Goal: Task Accomplishment & Management: Complete application form

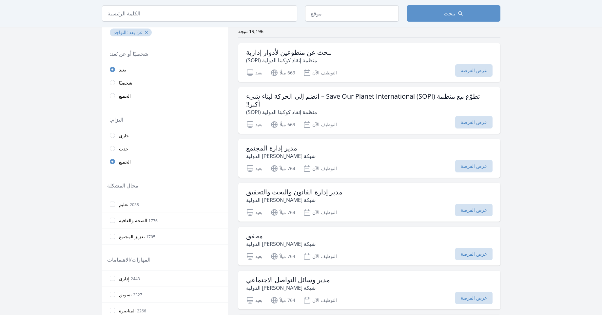
scroll to position [118, 0]
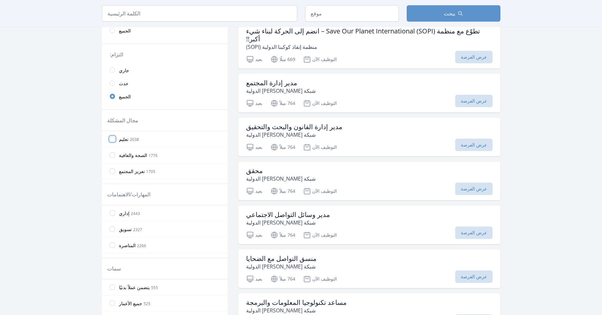
click at [110, 140] on input "تعليم 2038" at bounding box center [112, 138] width 5 height 5
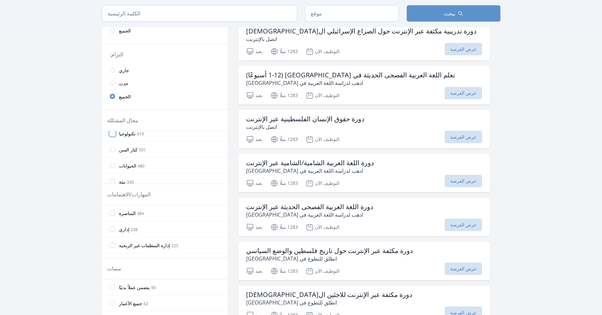
click at [112, 135] on input "تكنولوجيا 619" at bounding box center [112, 133] width 5 height 5
click at [112, 177] on input "الجوع 747" at bounding box center [112, 176] width 5 height 5
click at [112, 156] on input "الاستجابة للكوارث والتعافي منها 277" at bounding box center [112, 154] width 5 height 5
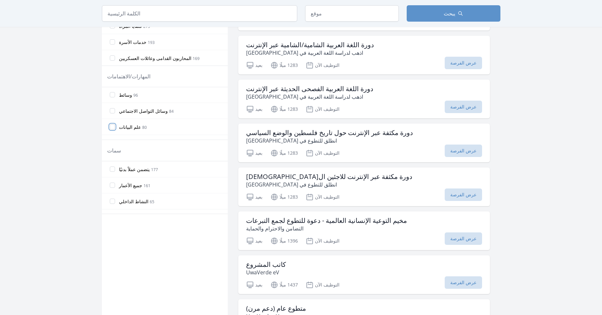
click at [112, 127] on input "علم البيانات 80" at bounding box center [112, 126] width 5 height 5
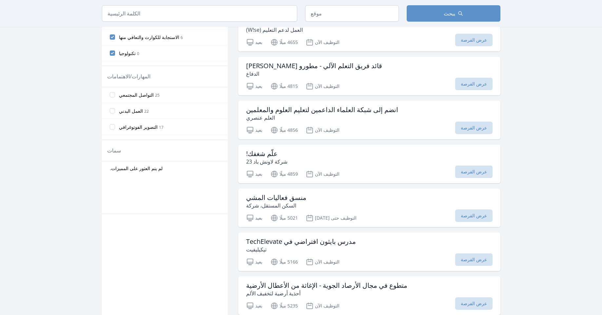
scroll to position [418, 0]
click at [112, 126] on input "العمل البدني 22" at bounding box center [112, 126] width 5 height 5
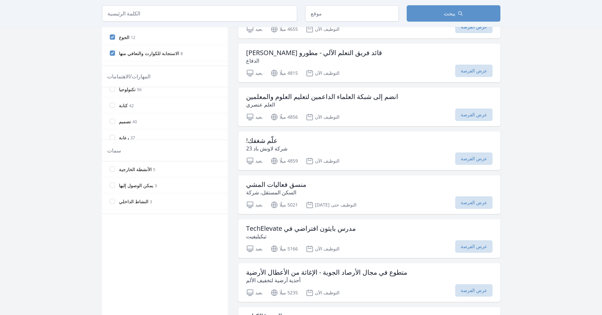
scroll to position [236, 0]
click at [114, 102] on input "وسائل التواصل الاجتماعي 84" at bounding box center [112, 99] width 5 height 5
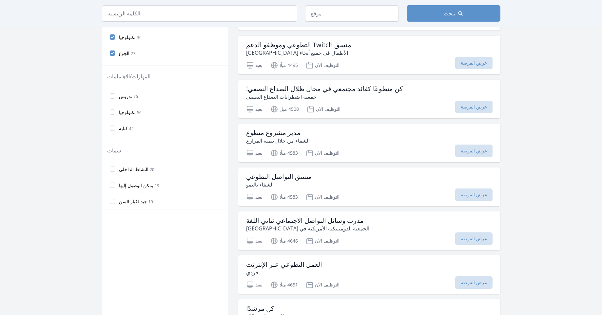
scroll to position [295, 0]
click at [112, 91] on input "تكنولوجيا 56" at bounding box center [112, 88] width 5 height 5
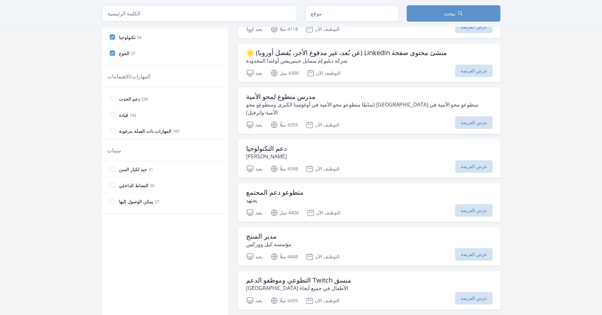
scroll to position [131, 0]
click at [111, 90] on input "دعم الحدث 239" at bounding box center [112, 92] width 5 height 5
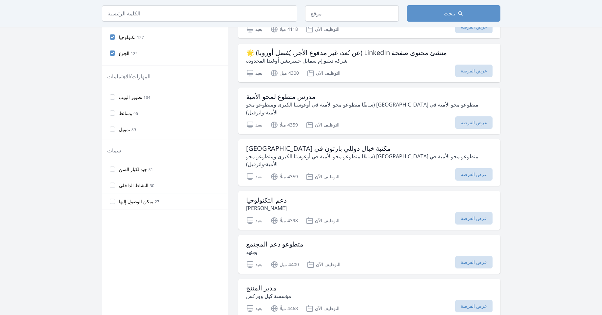
scroll to position [236, 0]
click at [112, 101] on input "وسائط 96" at bounding box center [112, 99] width 5 height 5
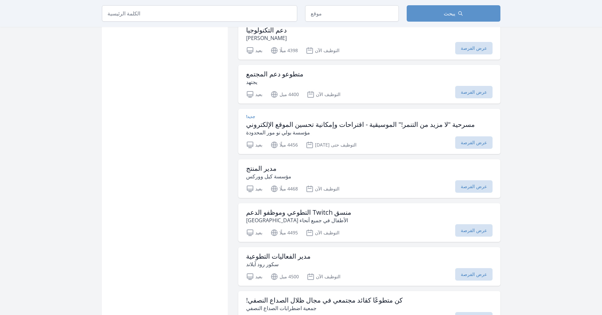
scroll to position [708, 0]
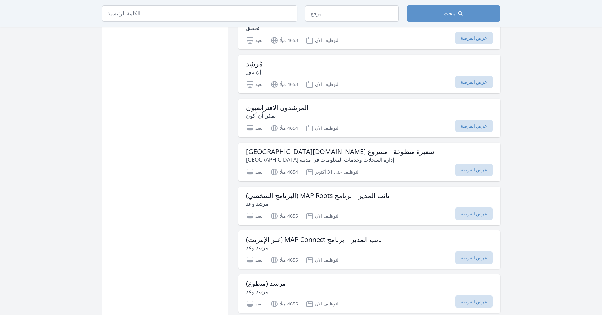
scroll to position [2182, 0]
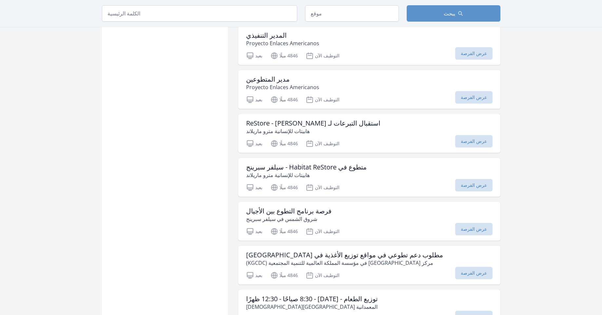
scroll to position [3425, 0]
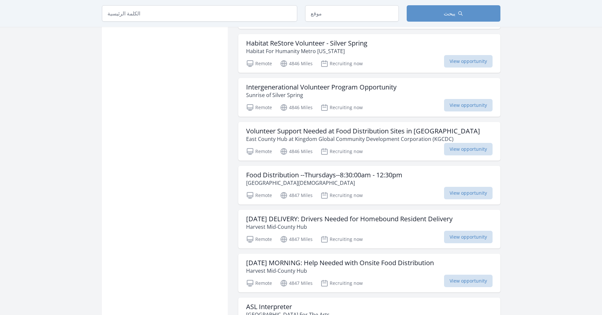
scroll to position [3505, 0]
